Goal: Task Accomplishment & Management: Use online tool/utility

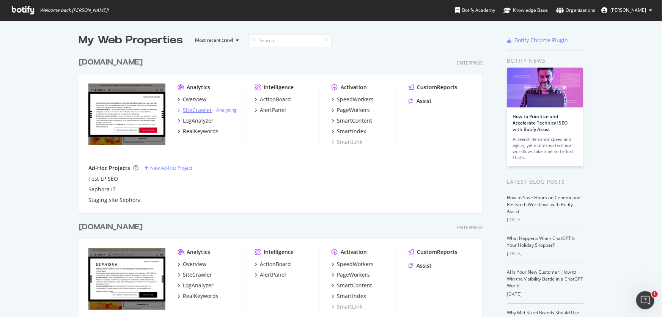
click at [187, 110] on div "SiteCrawler" at bounding box center [197, 110] width 29 height 8
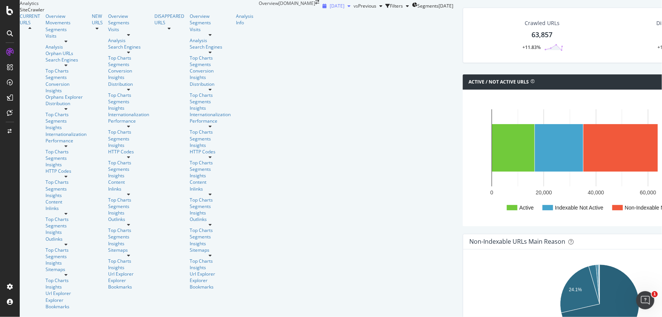
click at [348, 8] on icon "button" at bounding box center [349, 6] width 3 height 5
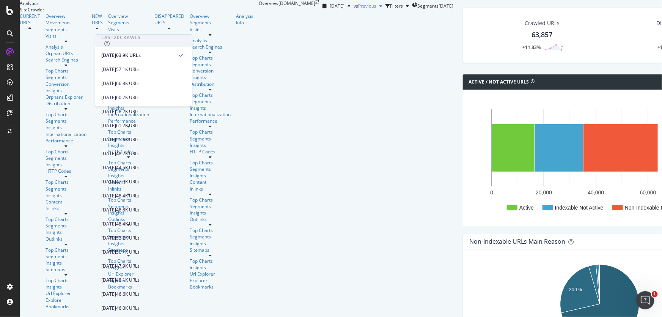
click at [358, 9] on span "Previous" at bounding box center [367, 6] width 18 height 6
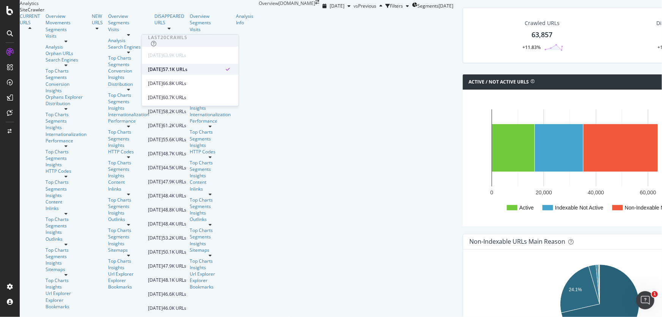
click at [163, 70] on div "[DATE]" at bounding box center [155, 69] width 15 height 7
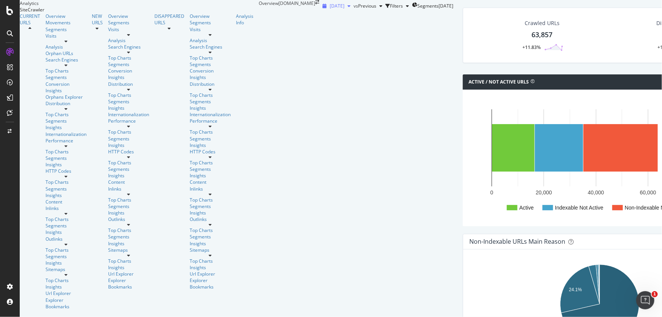
click at [348, 8] on icon "button" at bounding box center [349, 6] width 3 height 5
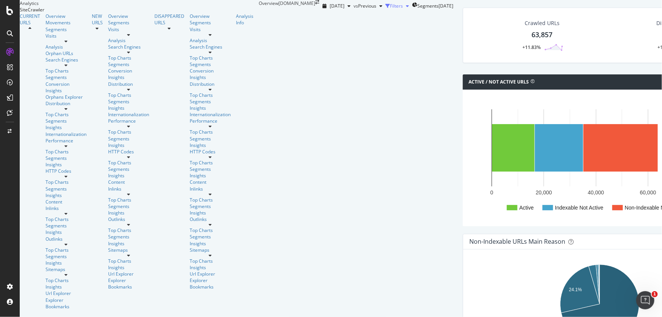
click at [390, 9] on div "Filters" at bounding box center [396, 6] width 13 height 6
click at [333, 20] on div "Add Filter" at bounding box center [343, 16] width 20 height 6
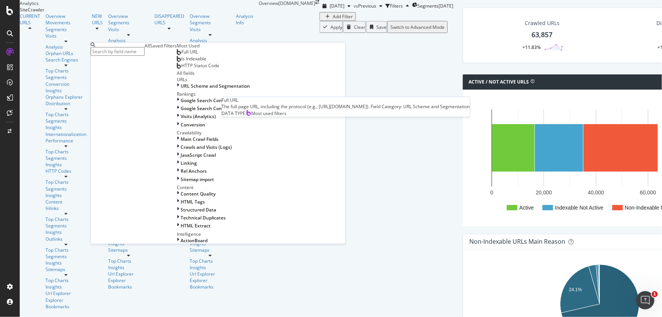
click at [177, 55] on div "Full URL" at bounding box center [187, 52] width 21 height 6
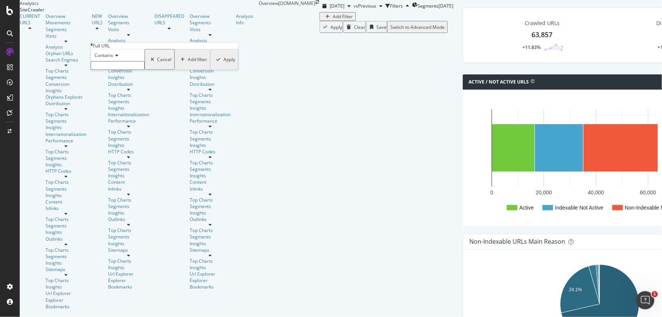
click at [122, 70] on input "text" at bounding box center [118, 65] width 54 height 9
paste input "idees-inspirations"
type input "idees-inspirations"
click at [224, 65] on div "Apply" at bounding box center [230, 61] width 12 height 6
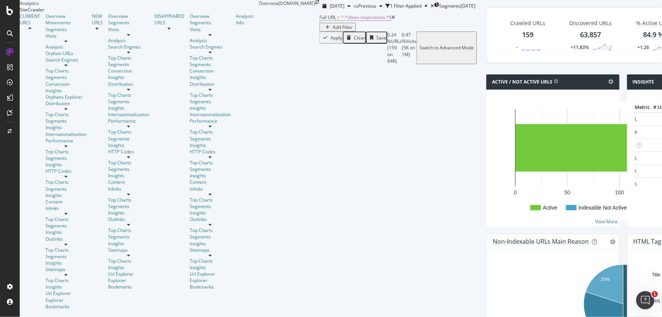
click at [522, 40] on div "159" at bounding box center [527, 35] width 11 height 10
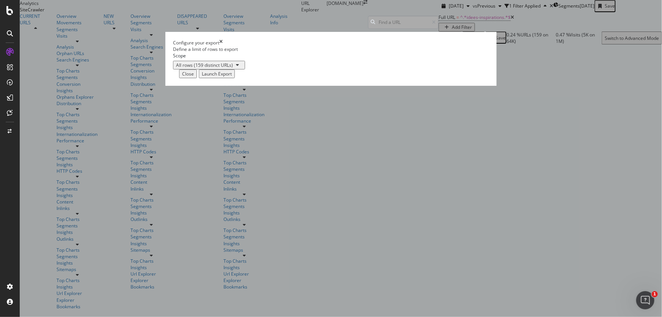
click at [242, 67] on div "modal" at bounding box center [237, 65] width 9 height 5
click at [232, 77] on div "Launch Export" at bounding box center [217, 74] width 30 height 6
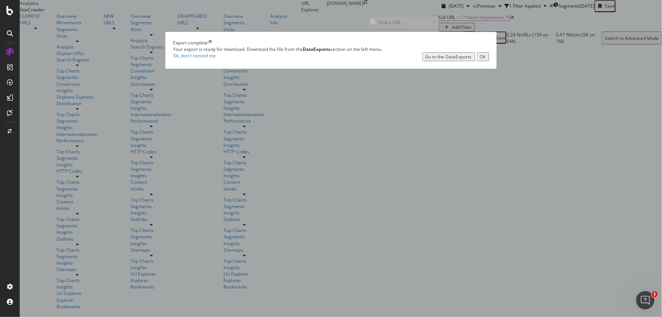
click at [441, 60] on div "Go to the DataExports" at bounding box center [449, 57] width 47 height 6
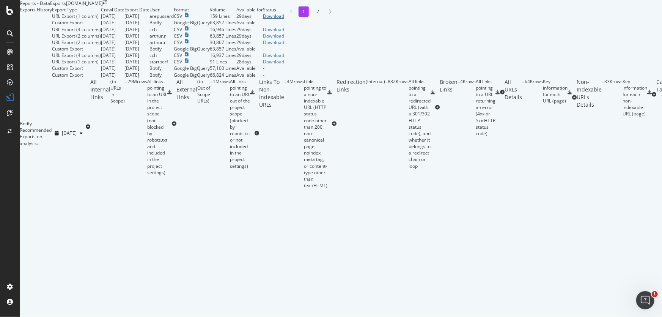
click at [284, 19] on div "Download" at bounding box center [273, 16] width 21 height 6
click at [42, 60] on div "SiteCrawler" at bounding box center [31, 56] width 25 height 6
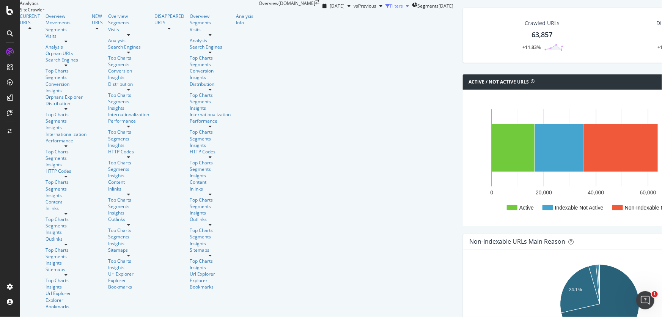
click at [390, 9] on div "Filters" at bounding box center [396, 6] width 13 height 6
click at [333, 20] on div "Add Filter" at bounding box center [343, 16] width 20 height 6
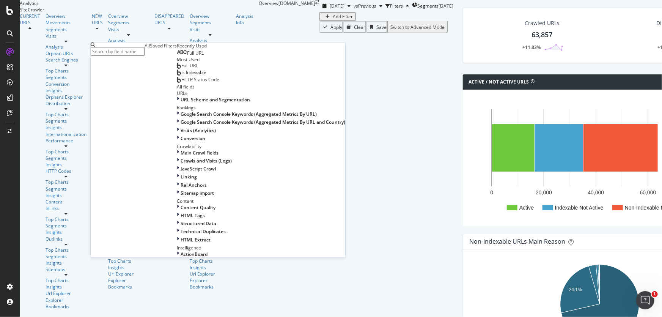
click at [177, 56] on div "Full URL" at bounding box center [190, 53] width 27 height 6
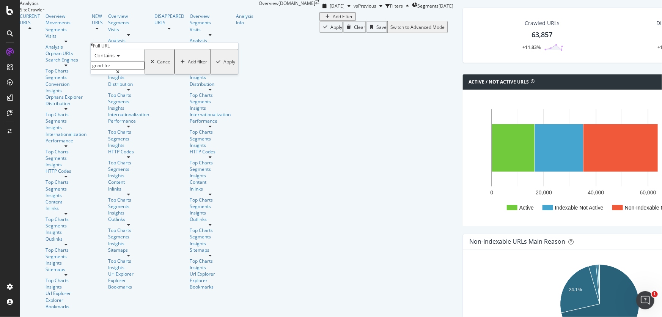
click at [136, 70] on input "good-for" at bounding box center [118, 65] width 54 height 9
click at [137, 70] on input "good-for" at bounding box center [118, 65] width 54 height 9
type input "beauty-guide"
click at [213, 64] on div "button" at bounding box center [218, 62] width 10 height 5
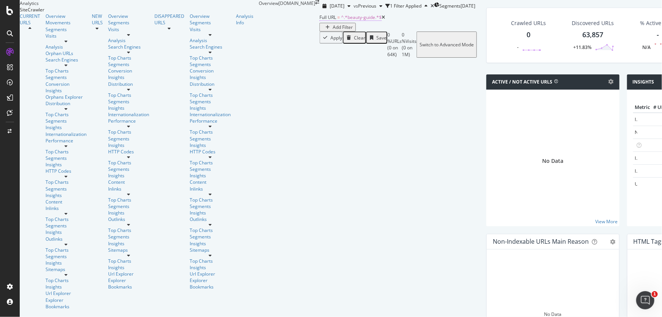
click at [341, 20] on span "^.*beauty-guide.*$" at bounding box center [361, 17] width 41 height 6
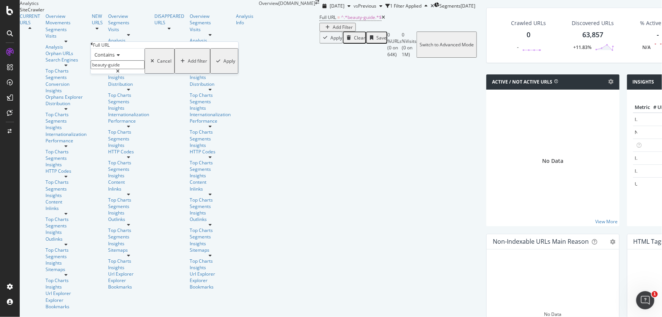
click at [140, 69] on input "beauty-guide" at bounding box center [118, 64] width 54 height 9
paste input "sephora-collection-beauty-mag"
drag, startPoint x: 140, startPoint y: 80, endPoint x: 69, endPoint y: 80, distance: 70.6
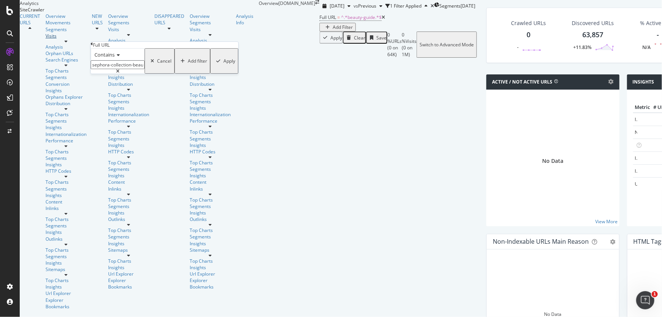
click at [63, 78] on body "Analytics SiteCrawler CURRENT URLS Overview Movements Segments Visits Analysis …" at bounding box center [331, 158] width 662 height 317
click at [143, 69] on input "sephora-collection-beauty-mag" at bounding box center [118, 64] width 54 height 9
drag, startPoint x: 140, startPoint y: 81, endPoint x: 79, endPoint y: 80, distance: 61.5
click at [79, 80] on body "Analytics SiteCrawler CURRENT URLS Overview Movements Segments Visits Analysis …" at bounding box center [331, 158] width 662 height 317
click at [132, 69] on input "sephora-collection-beauty-mag" at bounding box center [118, 64] width 54 height 9
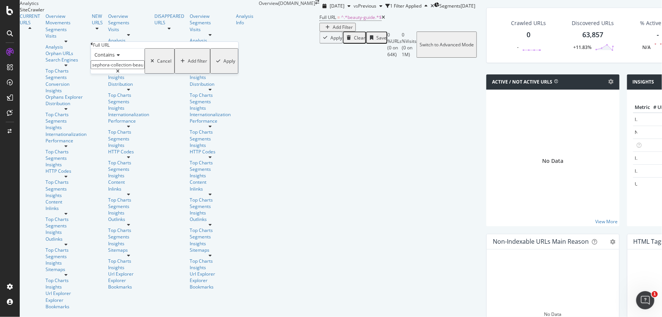
drag, startPoint x: 139, startPoint y: 80, endPoint x: 91, endPoint y: 80, distance: 47.8
click at [91, 74] on div "Contains sephora-collection-beauty-mag Cancel Add filter Apply" at bounding box center [165, 60] width 148 height 25
click at [102, 69] on input "-beauty-mag" at bounding box center [118, 64] width 54 height 9
type input "beauty-mag"
click at [224, 64] on div "Apply" at bounding box center [230, 61] width 12 height 6
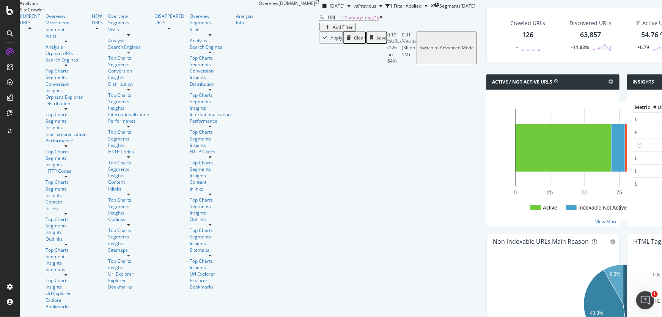
click at [522, 40] on div "126" at bounding box center [527, 35] width 11 height 10
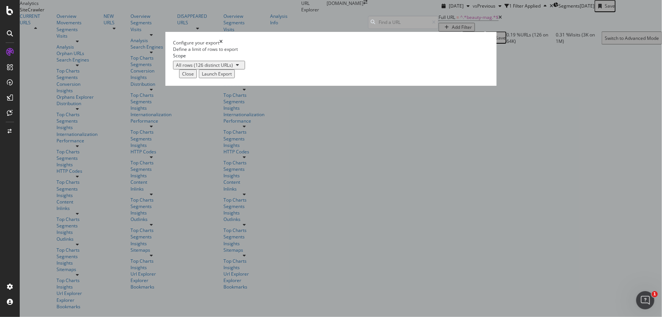
click at [232, 77] on div "Launch Export" at bounding box center [217, 74] width 30 height 6
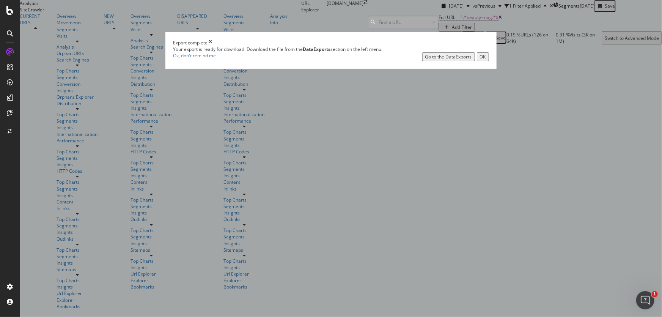
click at [480, 60] on div "OK" at bounding box center [483, 57] width 6 height 6
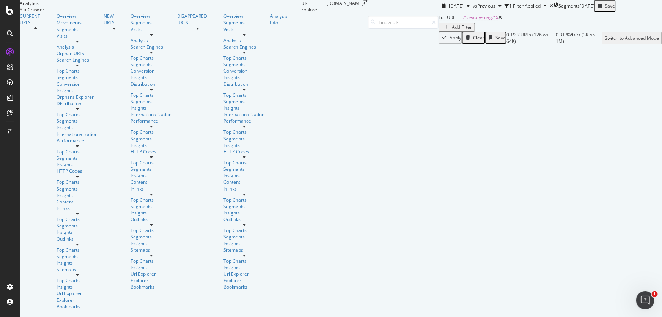
click at [104, 31] on div at bounding box center [115, 28] width 22 height 5
click at [177, 31] on div at bounding box center [197, 28] width 41 height 5
click at [37, 105] on div "DataExports" at bounding box center [32, 102] width 26 height 6
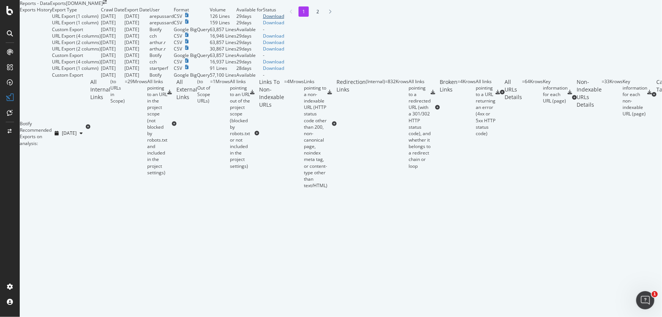
click at [284, 19] on div "Download" at bounding box center [273, 16] width 21 height 6
click at [11, 11] on icon at bounding box center [9, 10] width 7 height 9
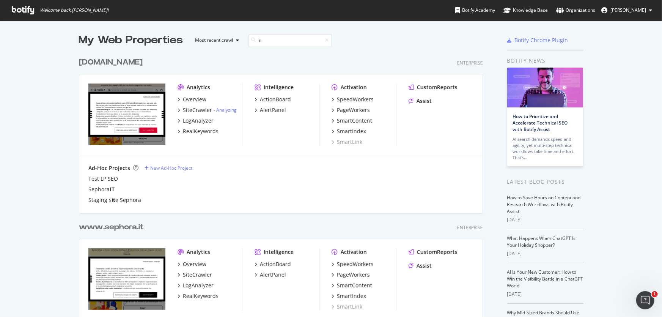
scroll to position [292, 405]
type input "it"
click at [128, 228] on div "www.sephora. it" at bounding box center [111, 227] width 65 height 11
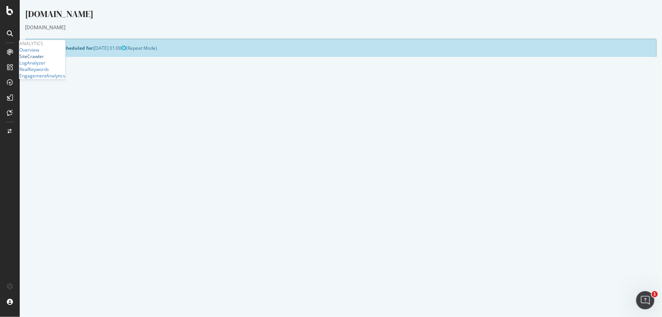
click at [38, 60] on div "SiteCrawler" at bounding box center [31, 56] width 25 height 6
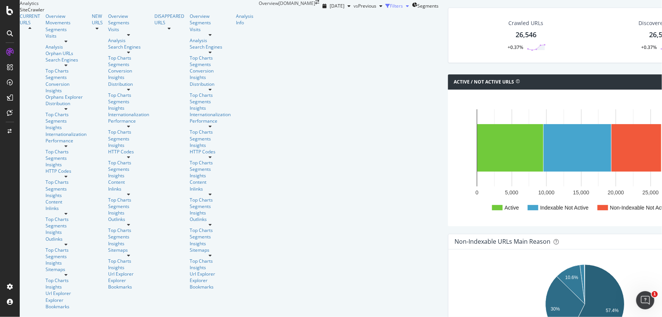
click at [390, 9] on div "Filters" at bounding box center [396, 6] width 13 height 6
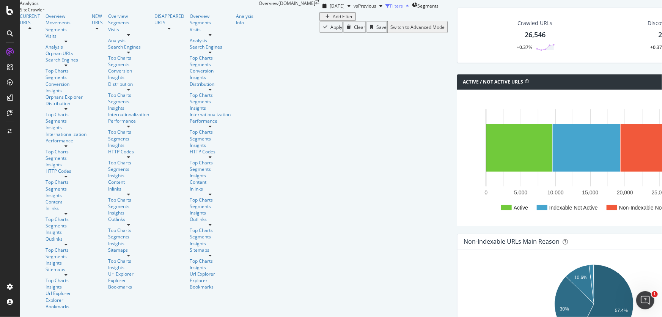
click at [390, 9] on div "Filters" at bounding box center [396, 6] width 13 height 6
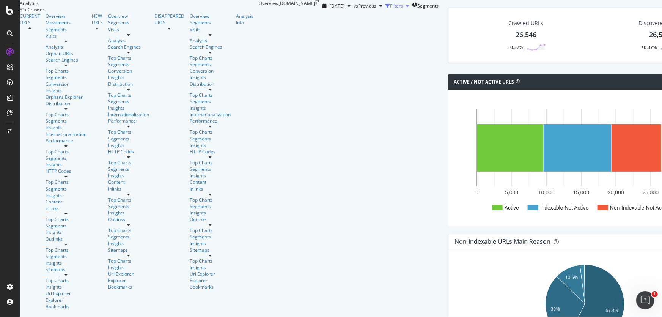
click at [403, 8] on div "button" at bounding box center [407, 6] width 9 height 5
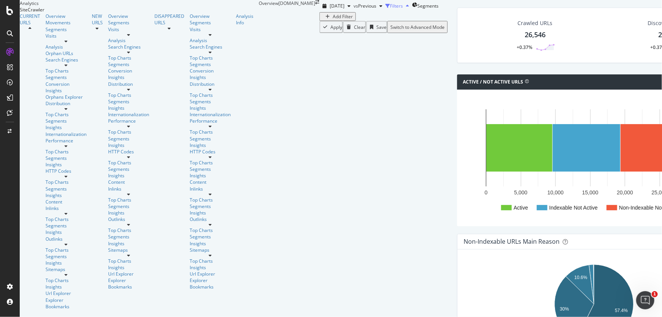
click at [403, 8] on div "button" at bounding box center [407, 6] width 9 height 5
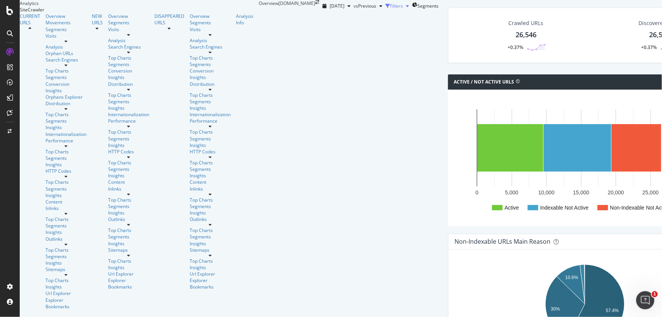
click at [386, 12] on div "Filters" at bounding box center [399, 5] width 27 height 11
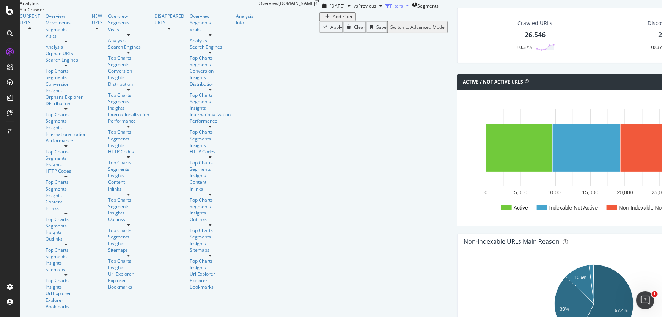
click at [386, 12] on div "Filters" at bounding box center [399, 5] width 27 height 11
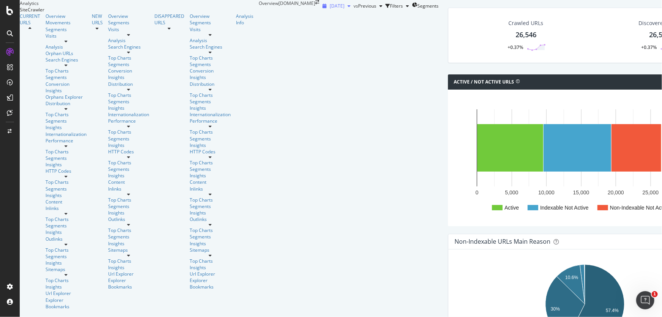
click at [345, 8] on div "button" at bounding box center [349, 6] width 9 height 5
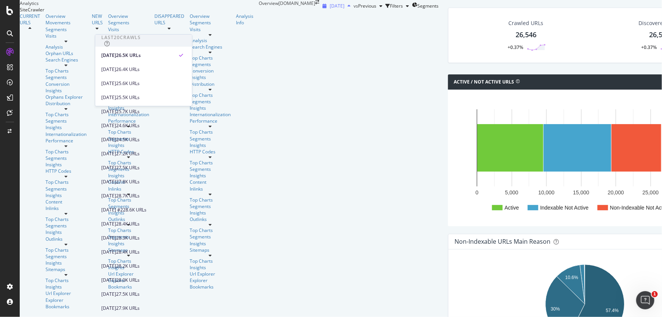
click at [345, 8] on div "button" at bounding box center [349, 6] width 9 height 5
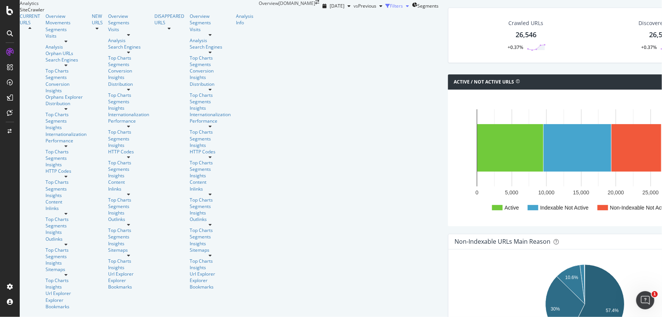
click at [390, 9] on div "Filters" at bounding box center [396, 6] width 13 height 6
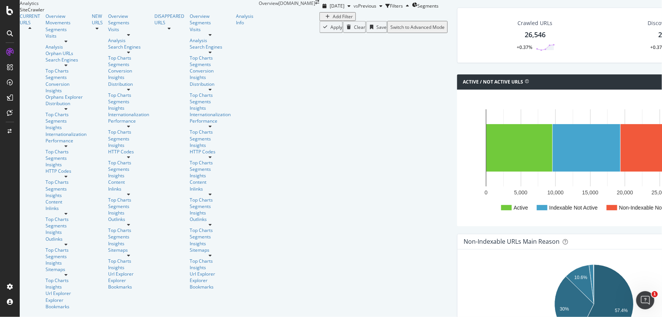
click at [333, 20] on div "Add Filter" at bounding box center [343, 16] width 20 height 6
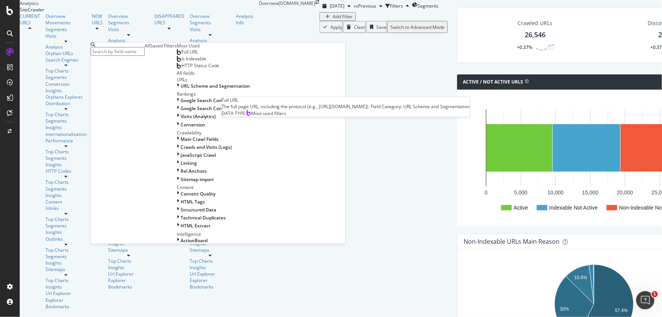
click at [177, 55] on div "Full URL" at bounding box center [187, 52] width 21 height 6
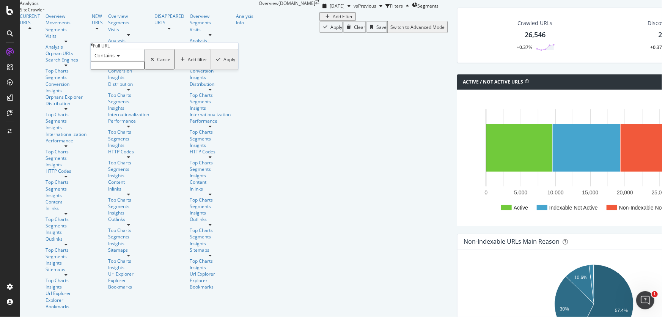
click at [131, 70] on input "text" at bounding box center [118, 65] width 54 height 9
paste input "risomie 21 (syndrome de Down)"
type input "risomie 21 (syndrome de Down)"
click at [112, 70] on input "risomie 21 (syndrome de Down)" at bounding box center [118, 65] width 54 height 9
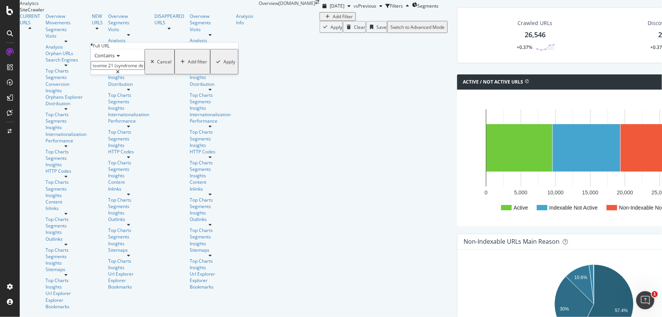
click at [112, 70] on input "risomie 21 (syndrome de Down)" at bounding box center [118, 65] width 54 height 9
paste input "idee-ispirazioni"
type input "idee-ispirazioni"
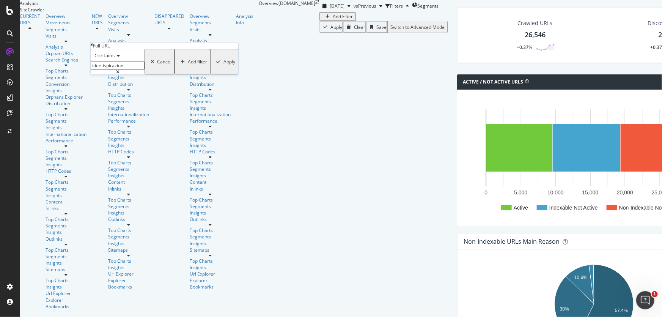
click at [224, 65] on div "Apply" at bounding box center [230, 61] width 12 height 6
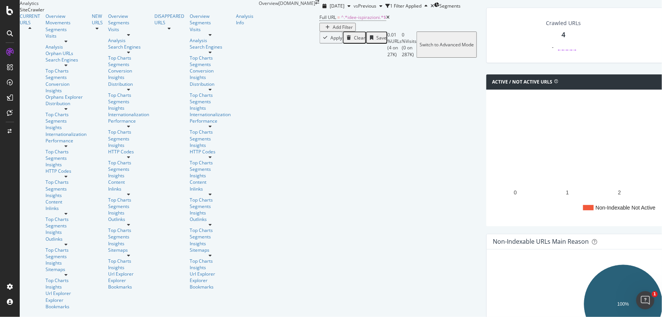
click at [539, 55] on div "Crawled URLs 4 -" at bounding box center [564, 35] width 50 height 39
